Goal: Book appointment/travel/reservation

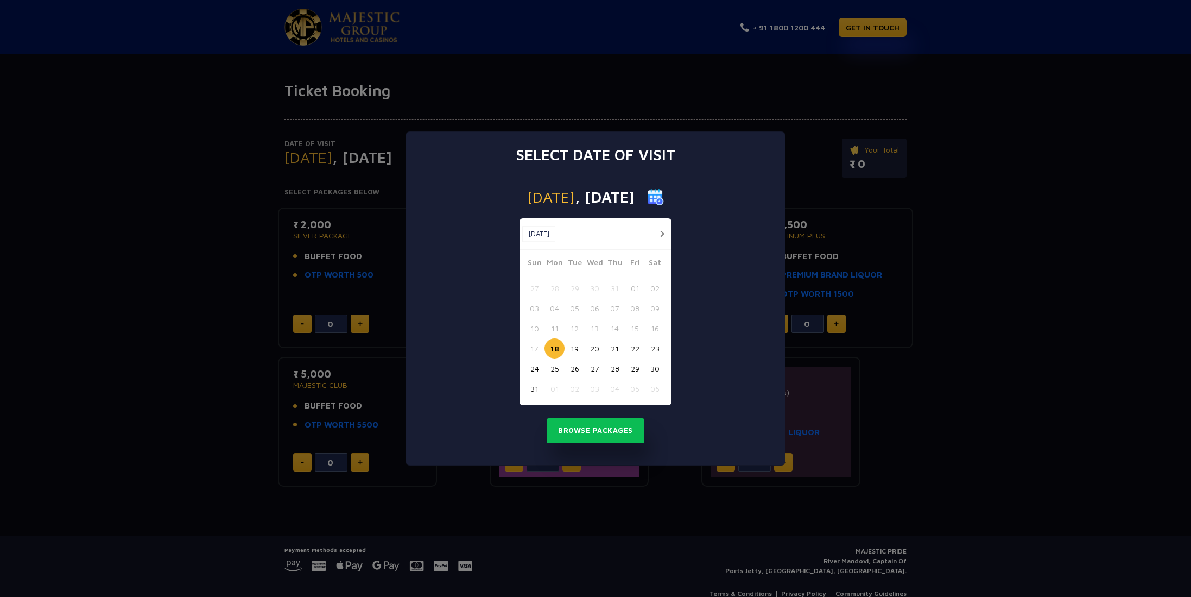
click at [664, 195] on img at bounding box center [656, 197] width 16 height 16
click at [667, 233] on button "button" at bounding box center [662, 234] width 14 height 14
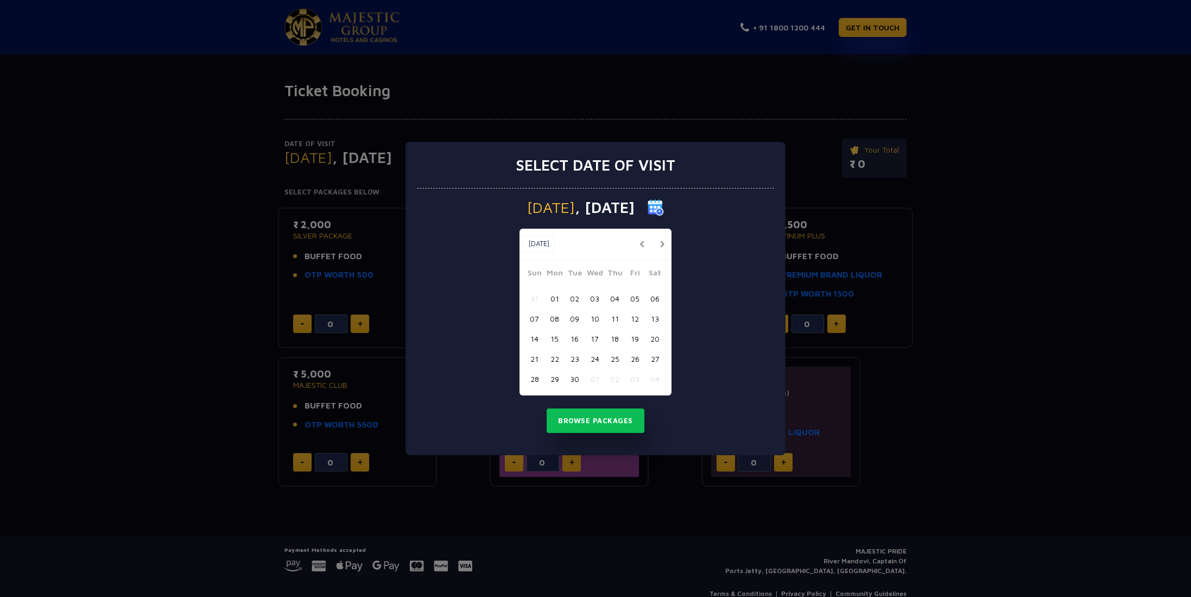
click at [661, 238] on button "button" at bounding box center [662, 244] width 14 height 14
click at [661, 235] on div "[DATE] [DATE]" at bounding box center [596, 244] width 152 height 31
click at [657, 238] on button "button" at bounding box center [662, 244] width 14 height 14
click at [657, 240] on button "button" at bounding box center [662, 244] width 14 height 14
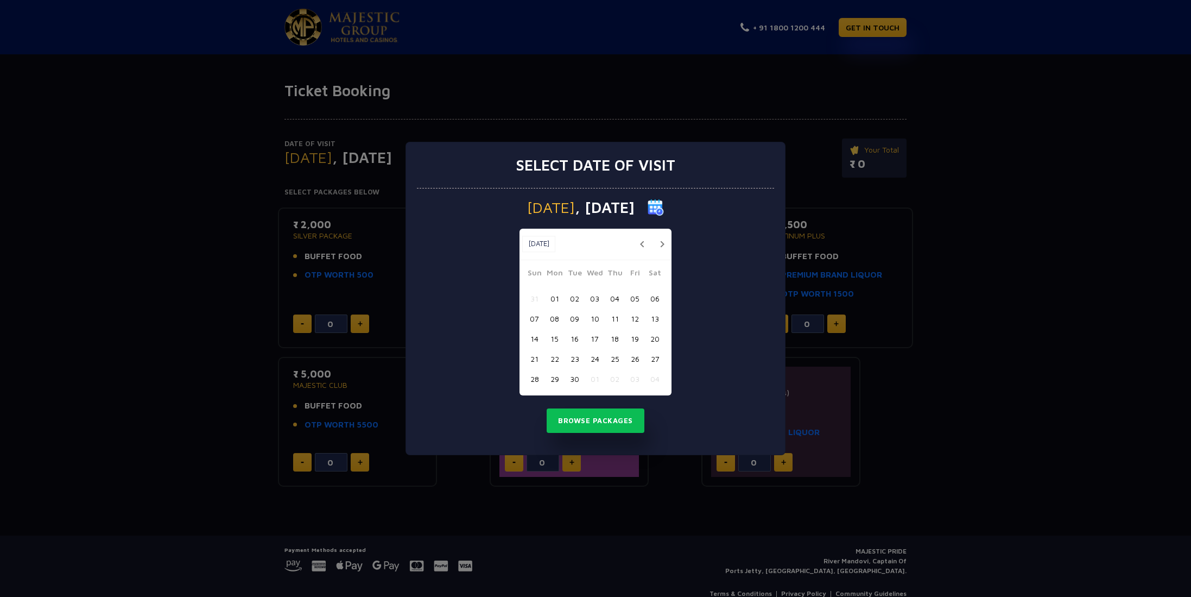
click at [657, 240] on button "button" at bounding box center [662, 244] width 14 height 14
click at [651, 356] on button "27" at bounding box center [655, 359] width 20 height 20
click at [580, 421] on button "Browse Packages" at bounding box center [596, 420] width 98 height 25
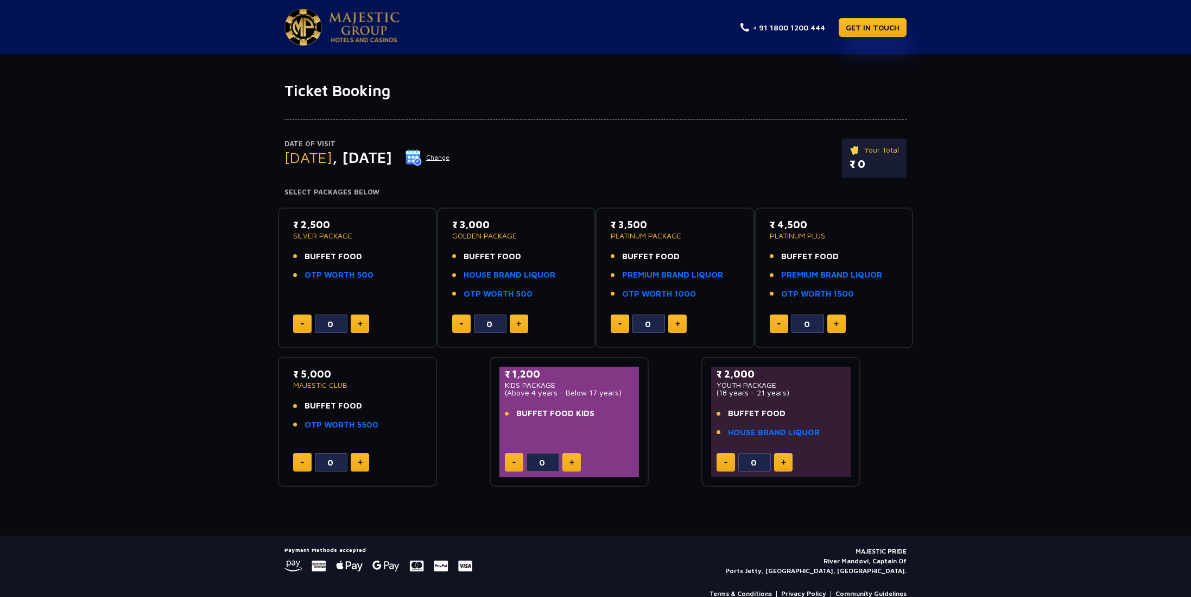
click at [362, 320] on button at bounding box center [360, 323] width 18 height 18
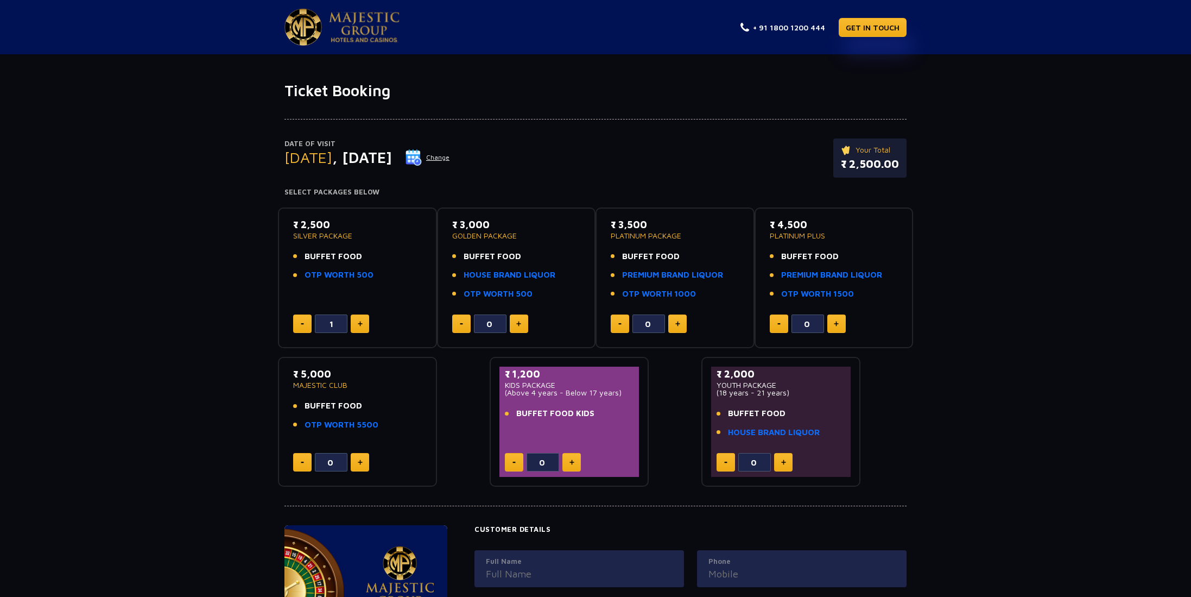
click at [363, 320] on button at bounding box center [360, 323] width 18 height 18
click at [301, 324] on img at bounding box center [302, 324] width 3 height 2
type input "0"
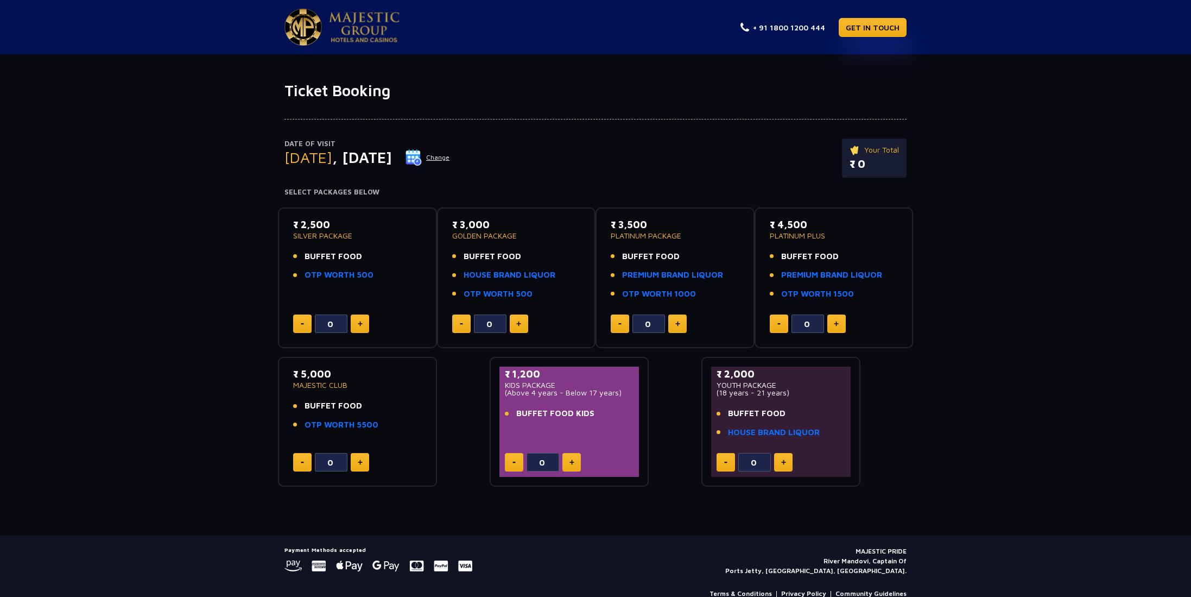
click at [392, 162] on span ", [DATE]" at bounding box center [362, 157] width 60 height 18
click at [422, 161] on img at bounding box center [414, 157] width 16 height 16
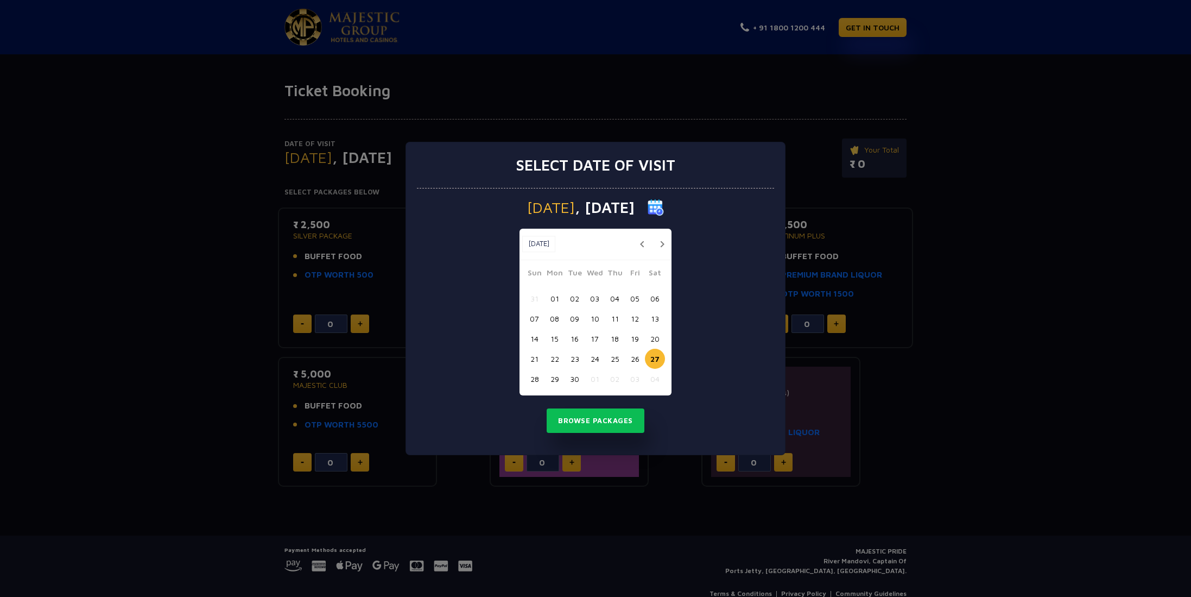
click at [588, 335] on button "17" at bounding box center [595, 338] width 20 height 20
click at [602, 429] on button "Browse Packages" at bounding box center [596, 420] width 98 height 25
